Goal: Navigation & Orientation: Understand site structure

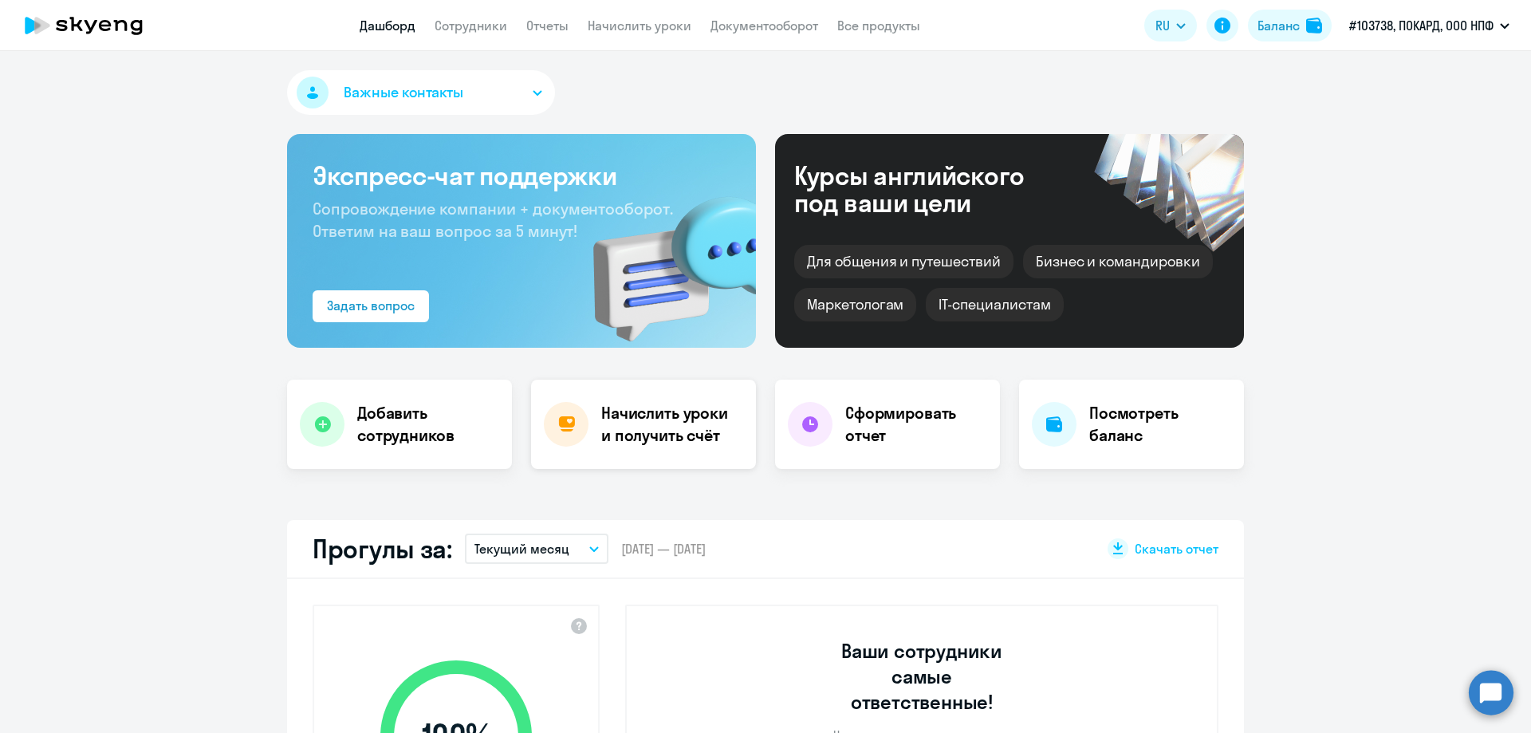
select select "30"
click at [1119, 427] on h4 "Посмотреть баланс" at bounding box center [1160, 424] width 142 height 45
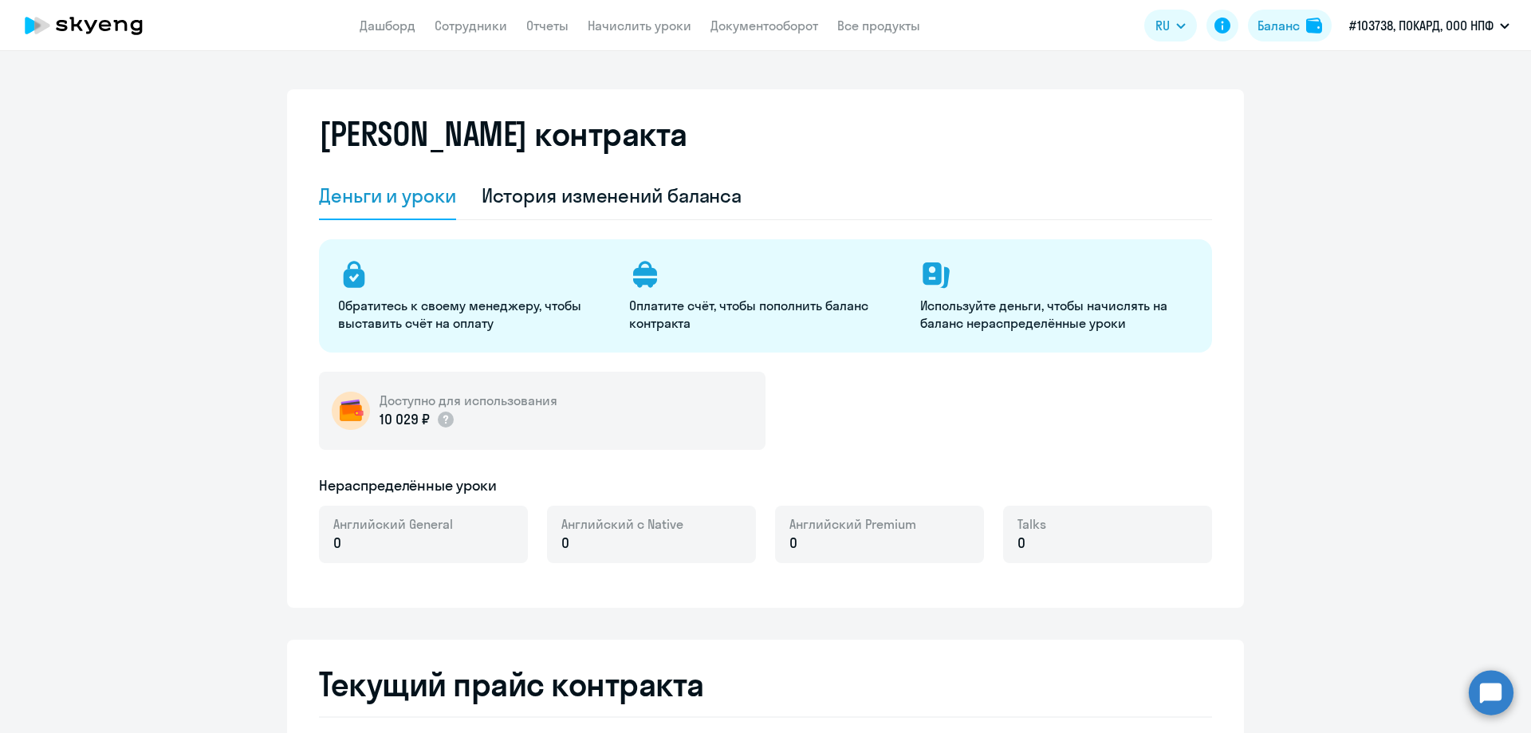
select select "english_adult_not_native_speaker"
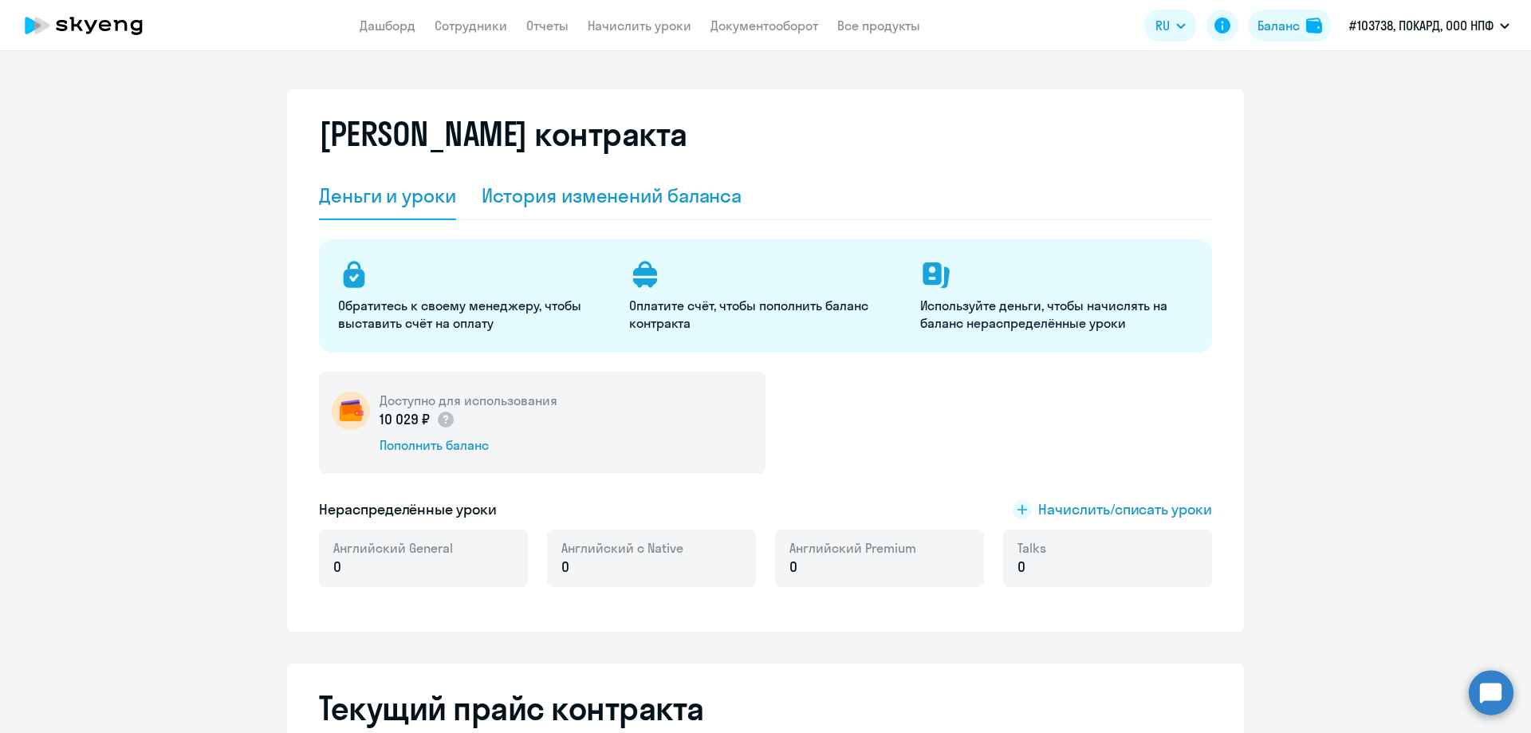
click at [584, 194] on div "История изменений баланса" at bounding box center [612, 196] width 261 height 26
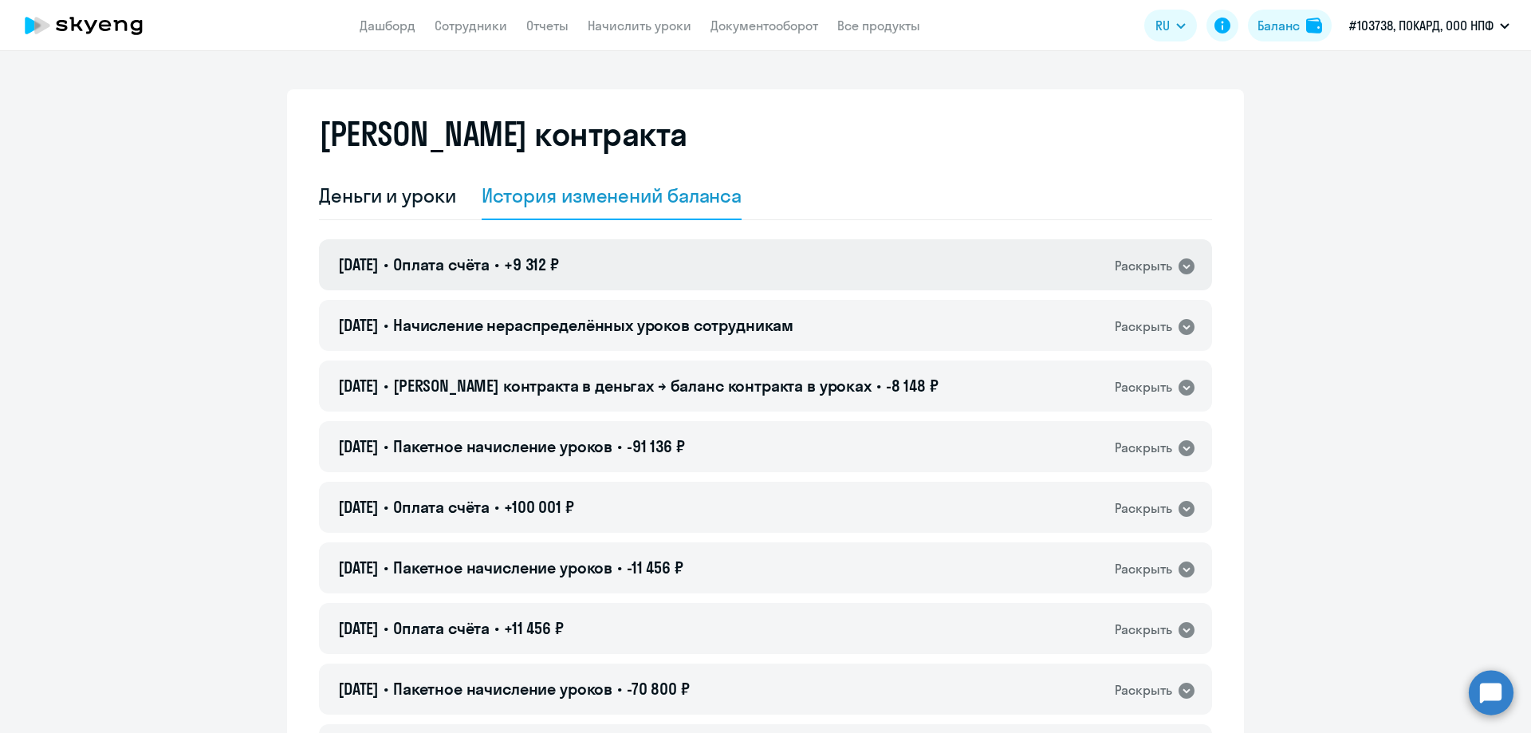
click at [1144, 269] on div "Раскрыть" at bounding box center [1143, 266] width 57 height 20
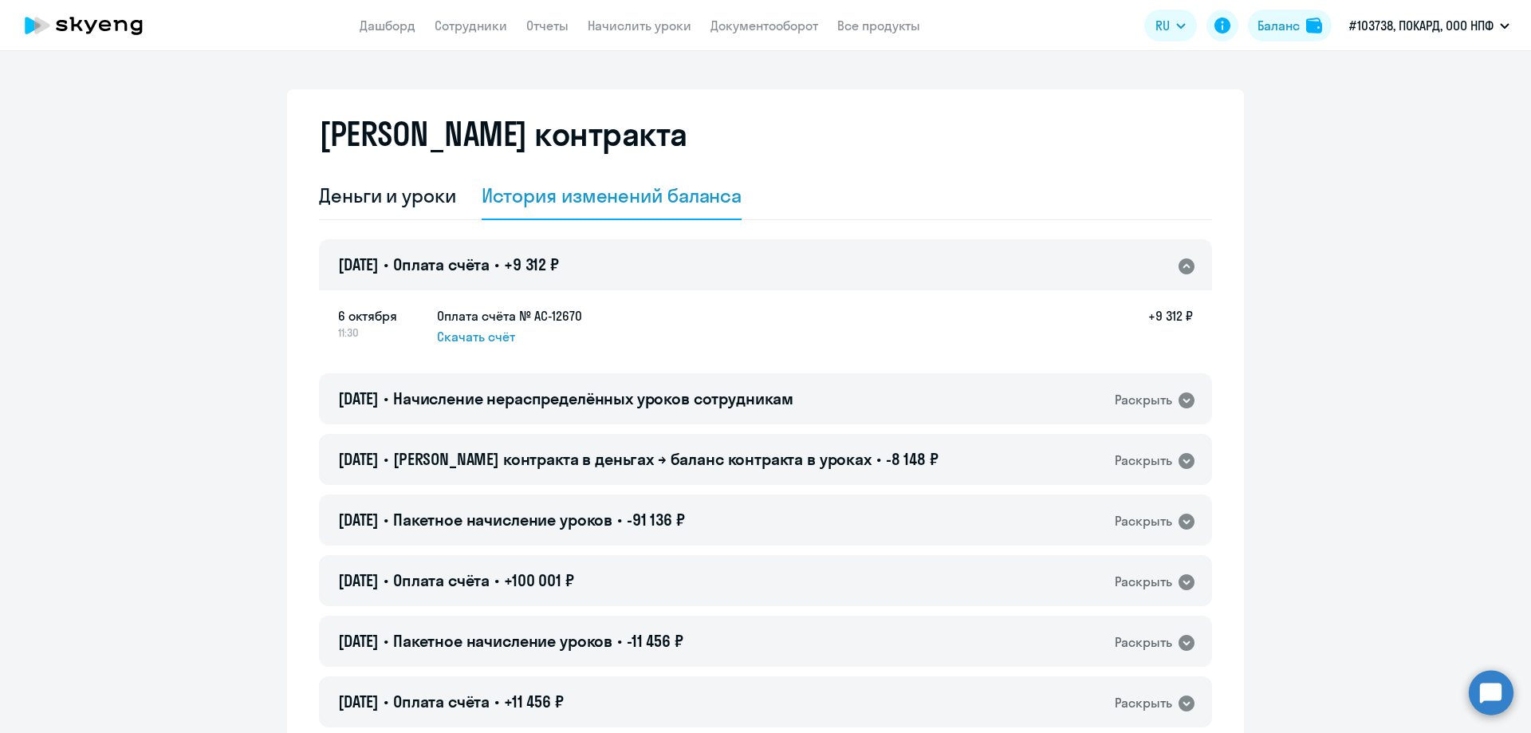
click at [1144, 269] on div "Раскрыть" at bounding box center [1143, 266] width 57 height 20
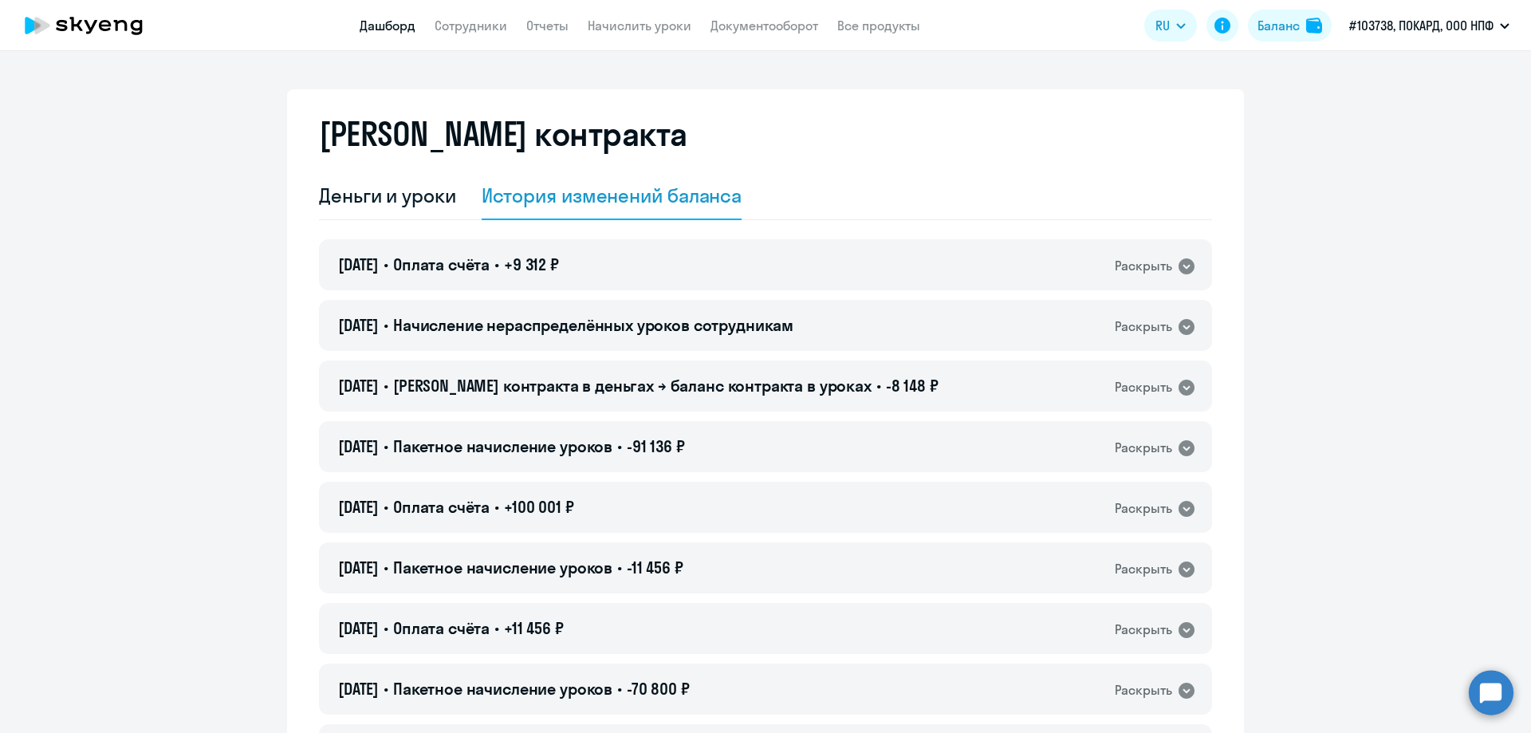
click at [379, 26] on link "Дашборд" at bounding box center [388, 26] width 56 height 16
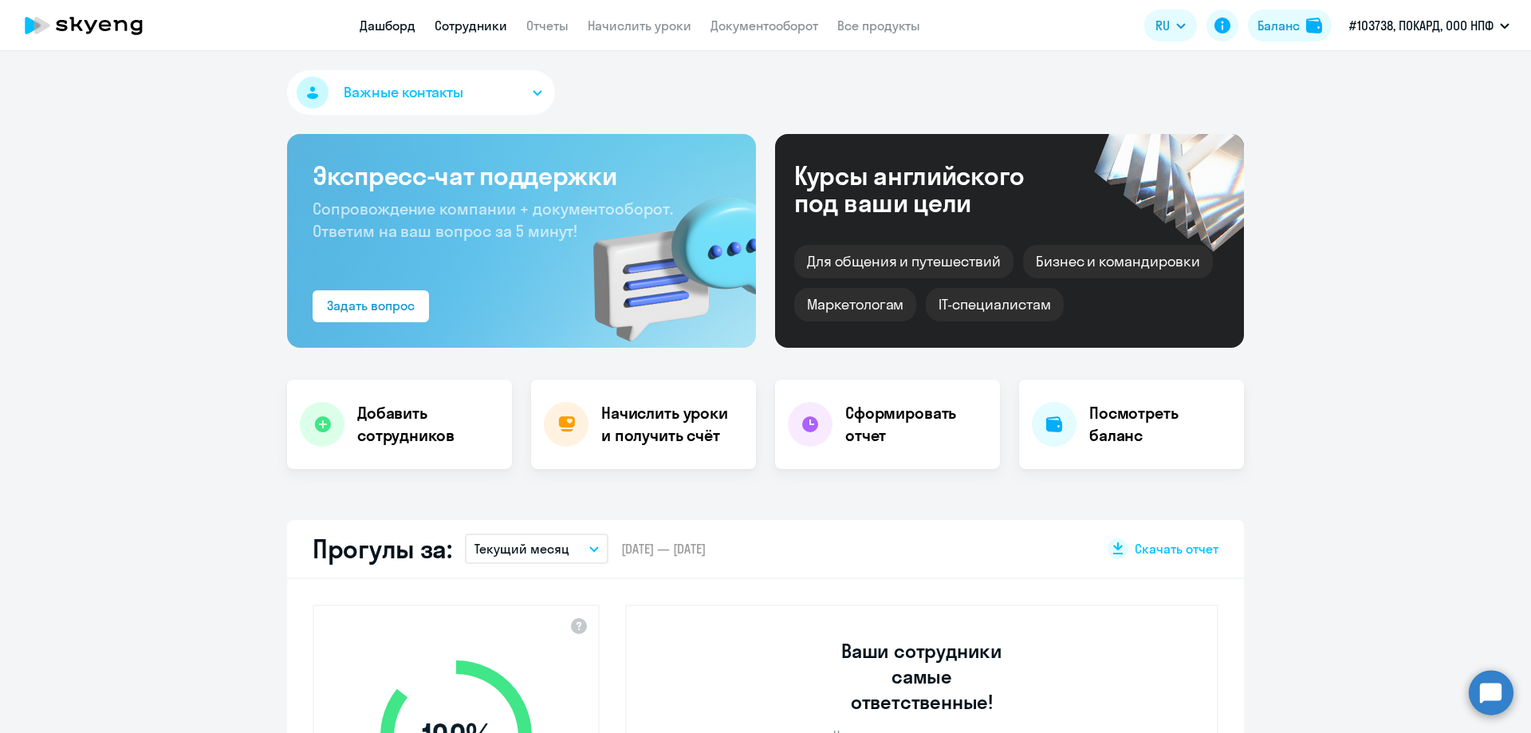
click at [483, 26] on link "Сотрудники" at bounding box center [471, 26] width 73 height 16
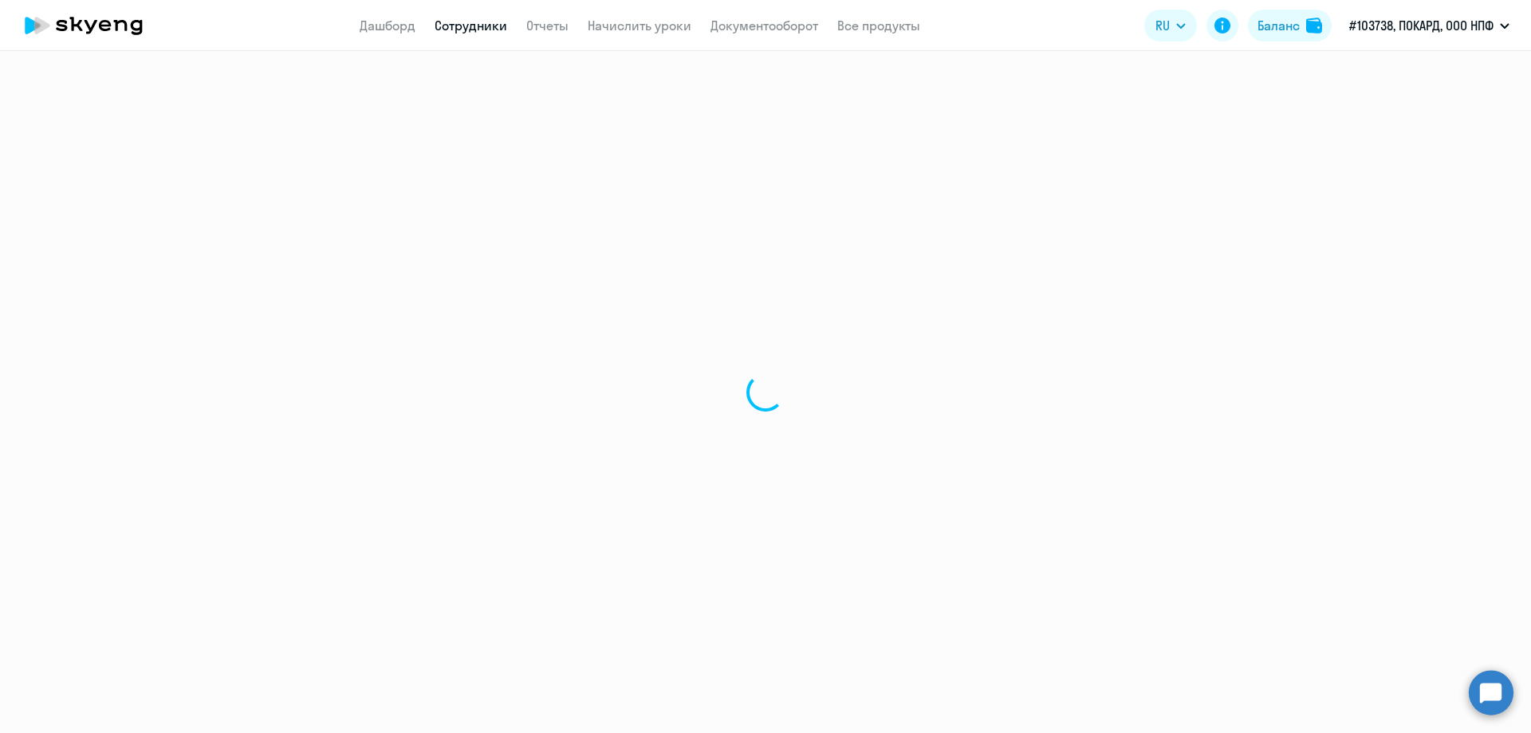
select select "30"
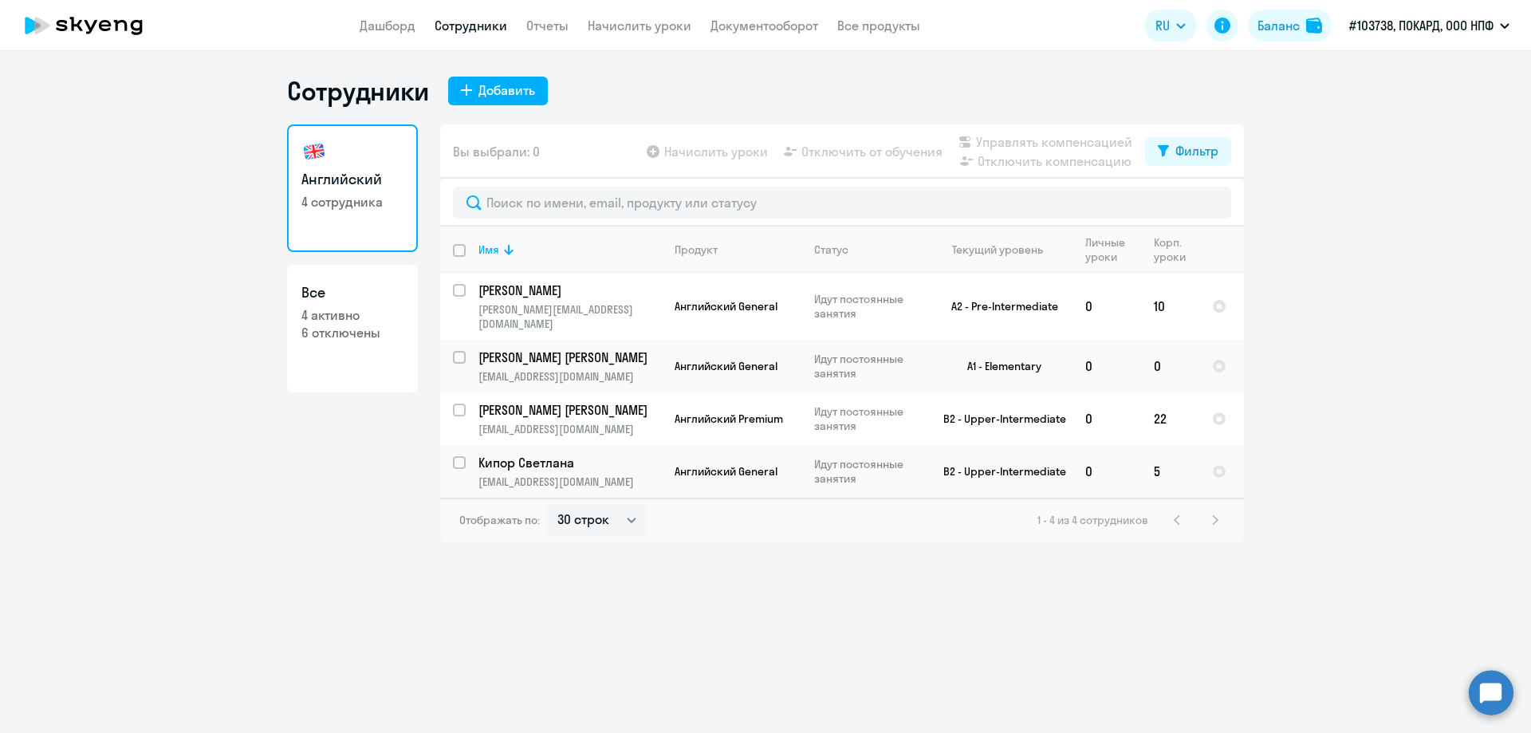
click at [44, 26] on icon at bounding box center [41, 26] width 15 height 18
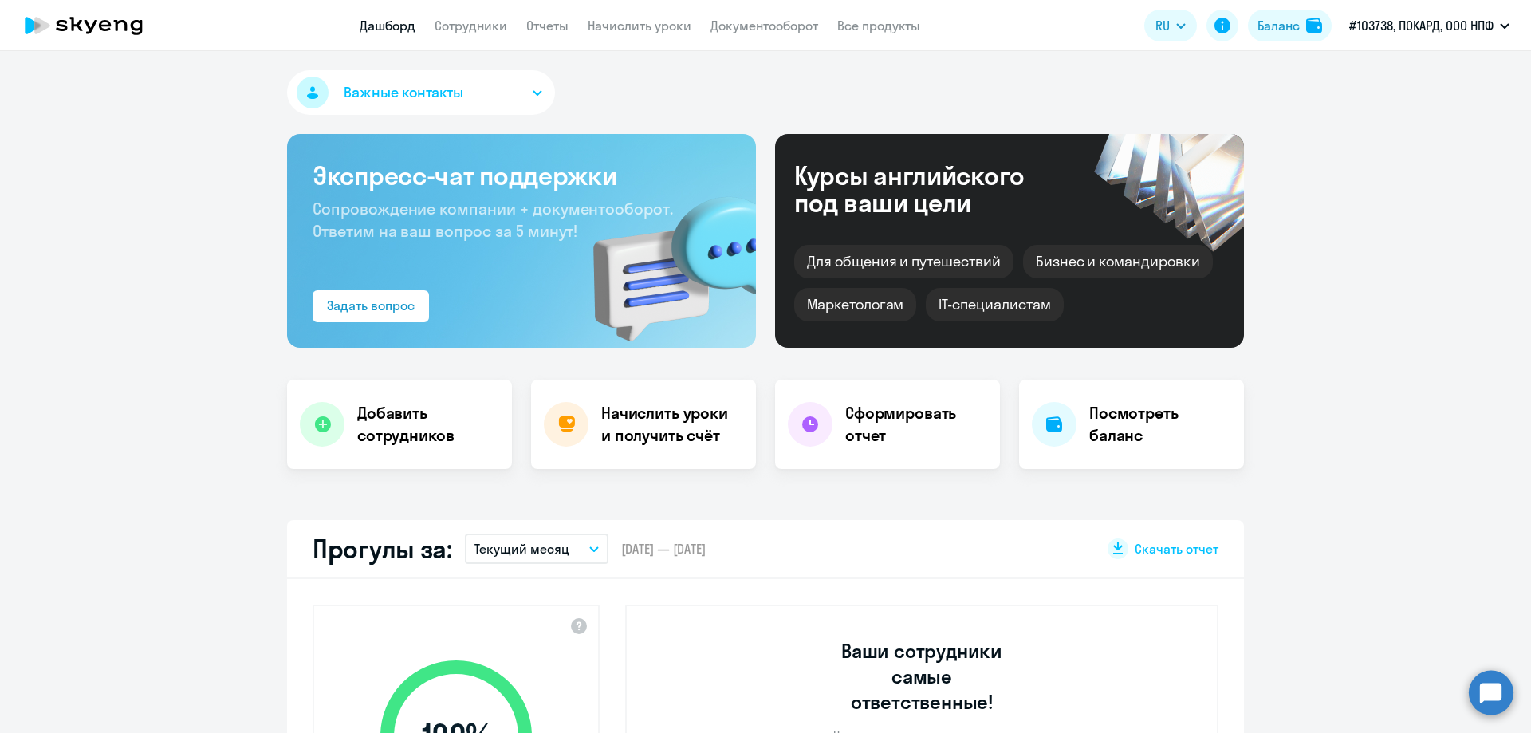
select select "30"
click at [32, 37] on icon at bounding box center [84, 26] width 140 height 40
click at [26, 28] on icon at bounding box center [33, 26] width 16 height 18
